Goal: Check status

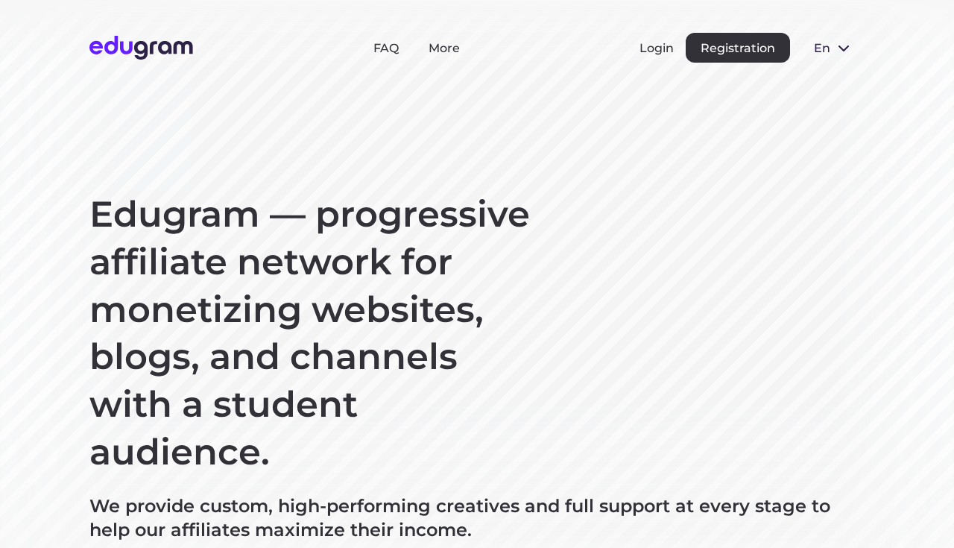
click at [902, 146] on section "Edugram — progressive affiliate network for monetizing websites, blogs, and cha…" at bounding box center [477, 382] width 954 height 765
click at [647, 48] on button "Login" at bounding box center [656, 48] width 34 height 14
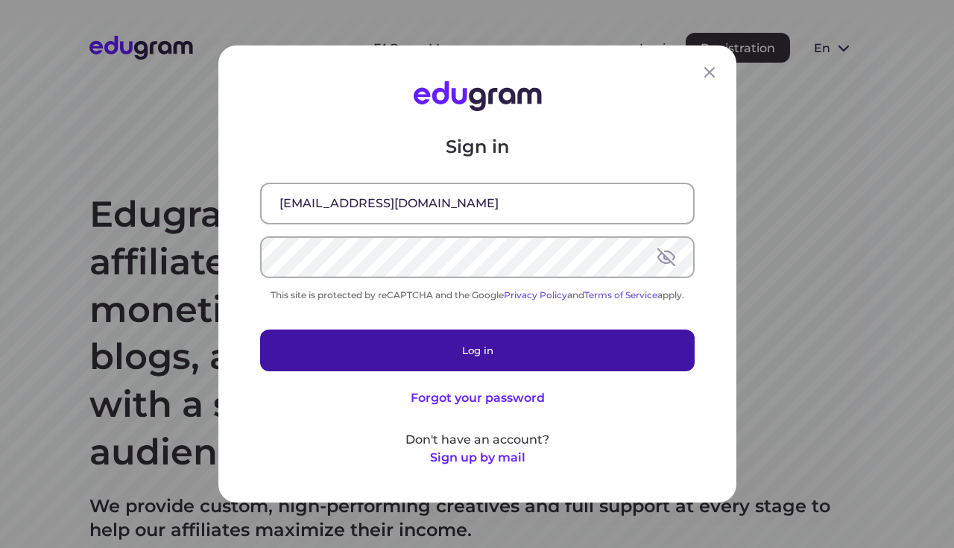
click at [411, 352] on button "Log in" at bounding box center [477, 350] width 435 height 42
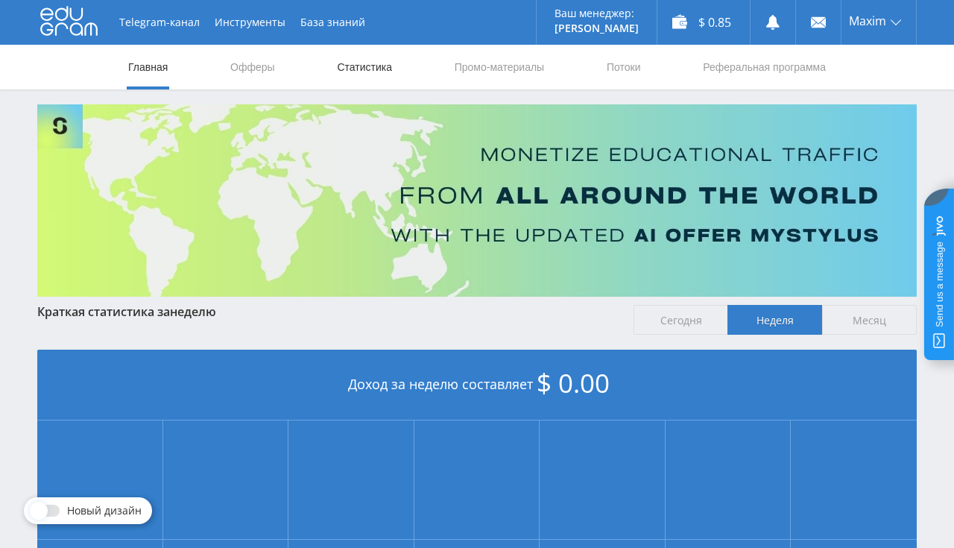
click at [370, 61] on link "Статистика" at bounding box center [364, 67] width 58 height 45
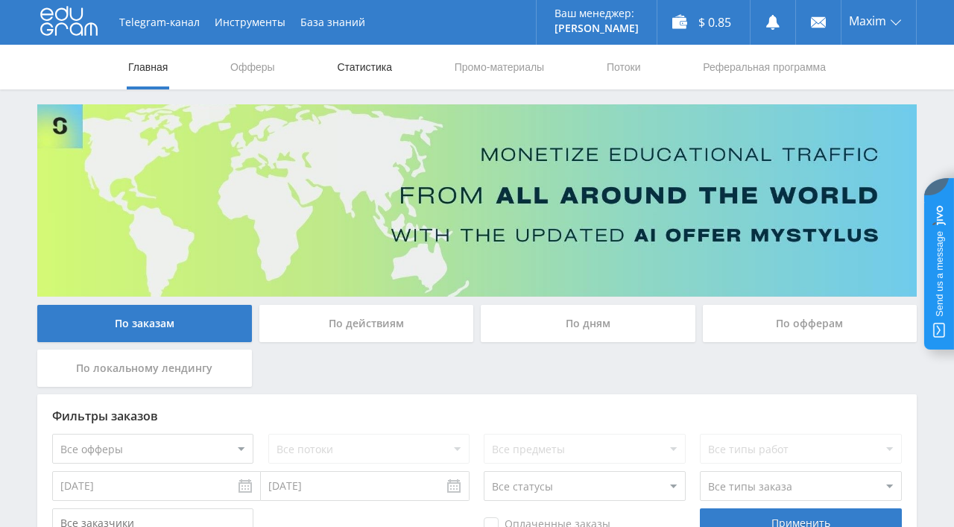
click at [376, 65] on link "Статистика" at bounding box center [364, 67] width 58 height 45
click at [165, 70] on link "Главная" at bounding box center [148, 67] width 42 height 45
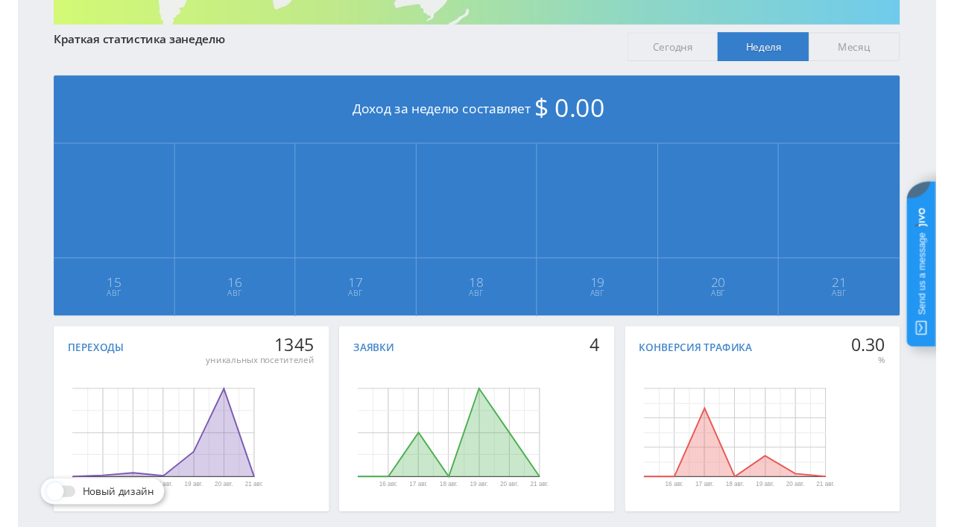
scroll to position [315, 0]
